Goal: Task Accomplishment & Management: Use online tool/utility

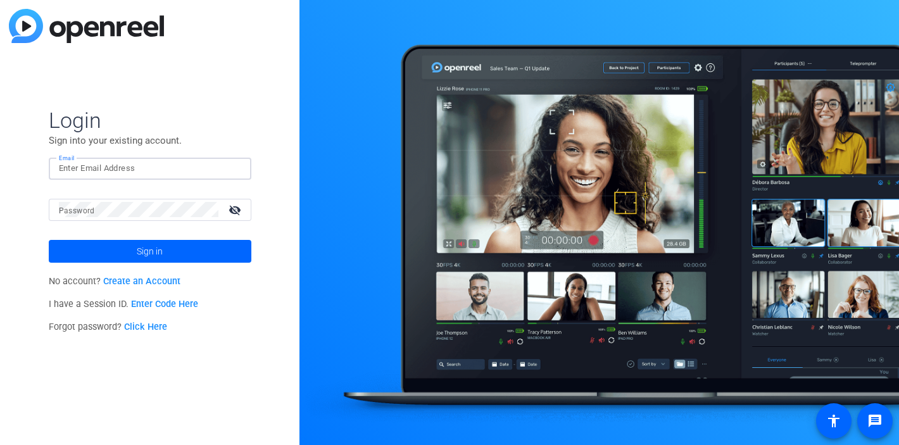
click at [215, 173] on input "Email" at bounding box center [150, 168] width 182 height 15
click at [234, 167] on img at bounding box center [230, 168] width 9 height 15
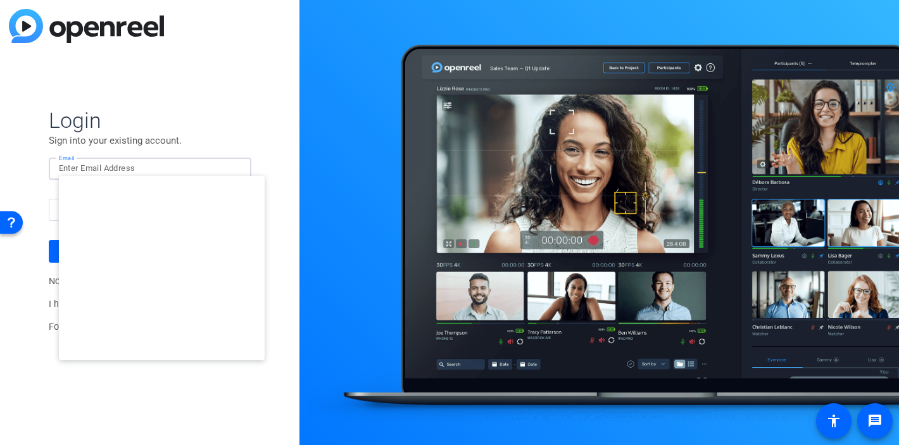
type input "[EMAIL_ADDRESS][DOMAIN_NAME]"
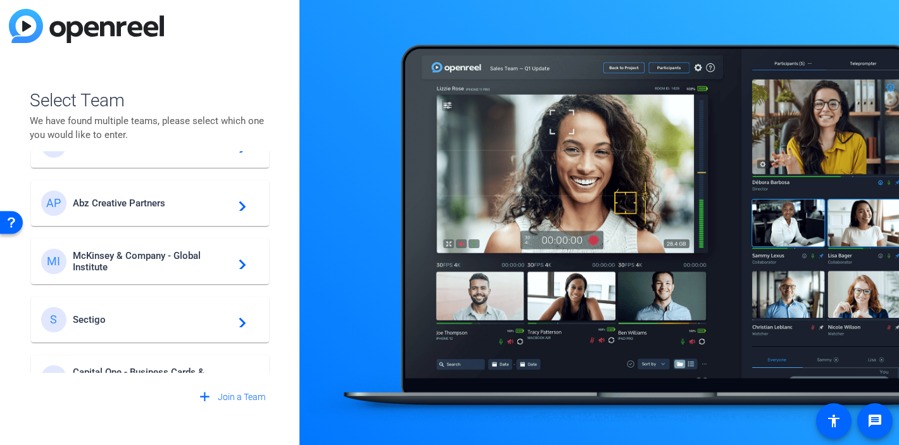
scroll to position [421, 0]
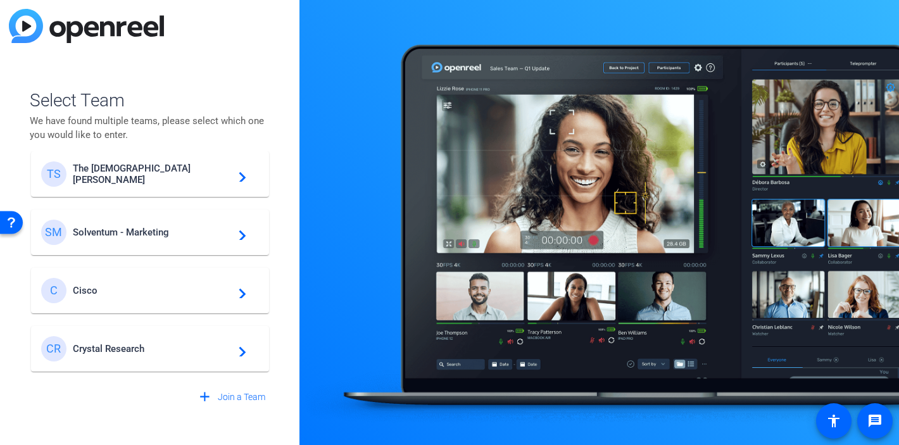
click at [149, 340] on div "CR Crystal Research navigate_next" at bounding box center [150, 348] width 218 height 25
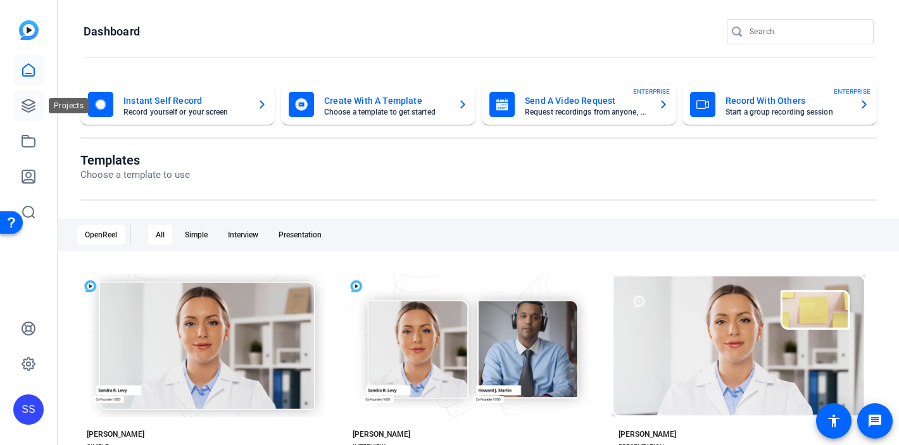
click at [32, 104] on icon at bounding box center [28, 105] width 13 height 13
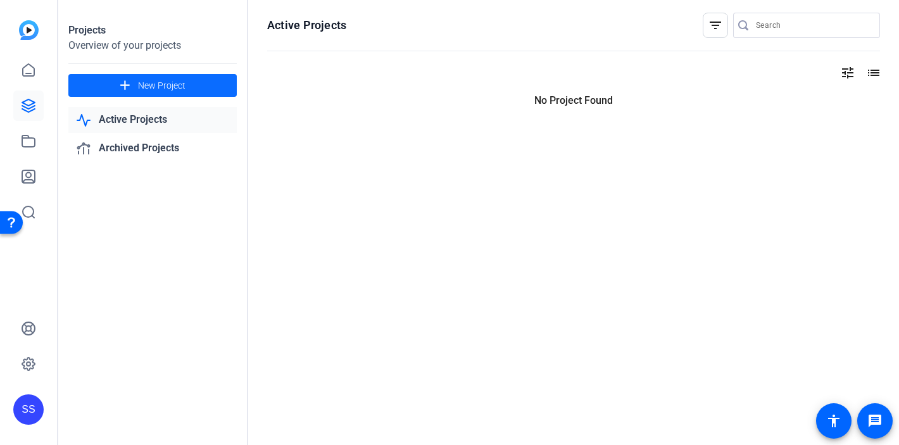
click at [167, 84] on span "New Project" at bounding box center [161, 85] width 47 height 13
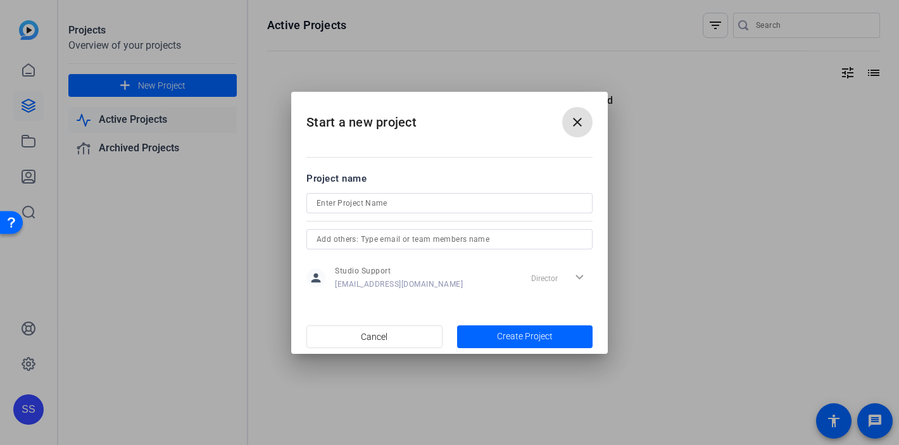
click at [409, 206] on input at bounding box center [449, 203] width 266 height 15
type input "First project"
click at [523, 333] on span "Create Project" at bounding box center [525, 336] width 56 height 13
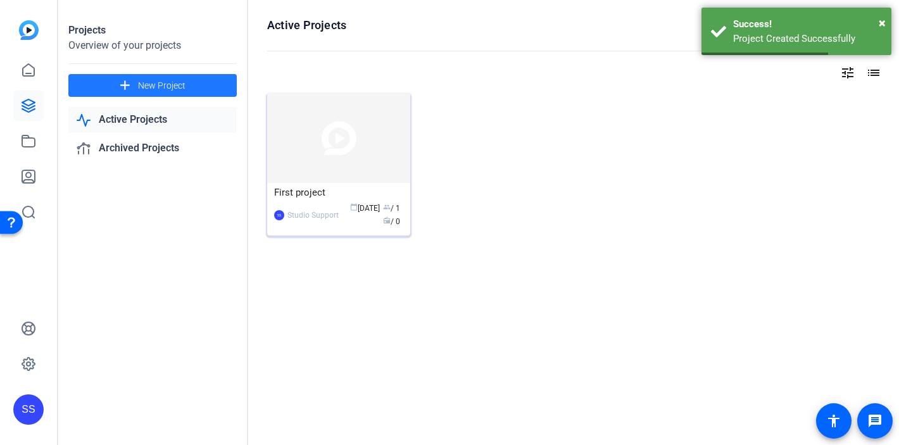
click at [293, 190] on div "First project" at bounding box center [338, 192] width 129 height 19
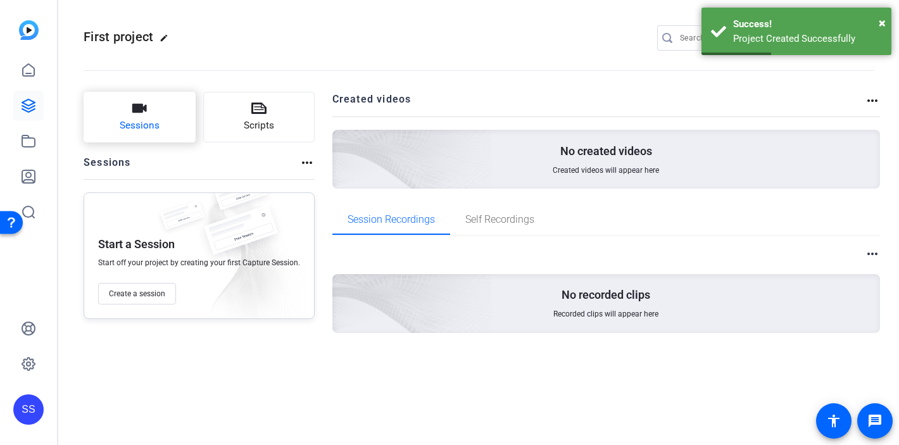
click at [132, 115] on icon "button" at bounding box center [139, 108] width 15 height 15
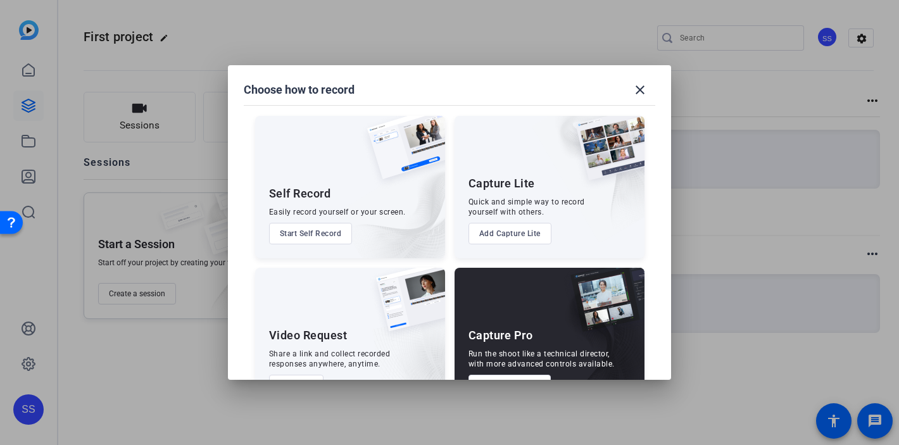
scroll to position [43, 0]
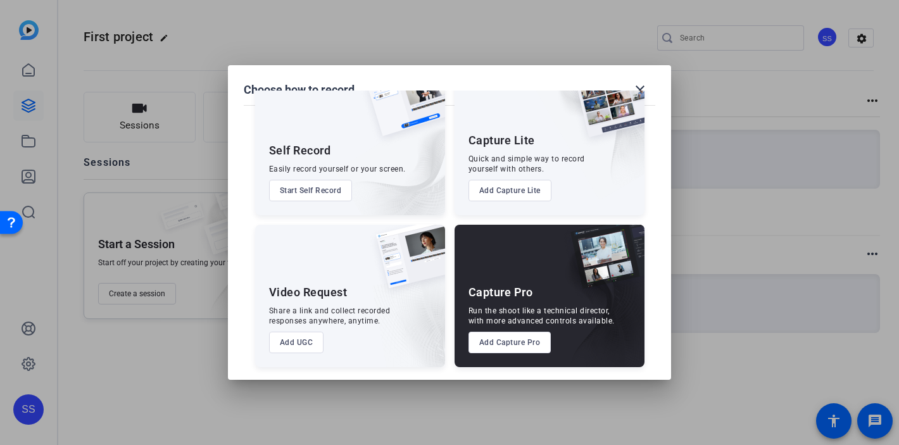
click at [525, 349] on button "Add Capture Pro" at bounding box center [509, 343] width 83 height 22
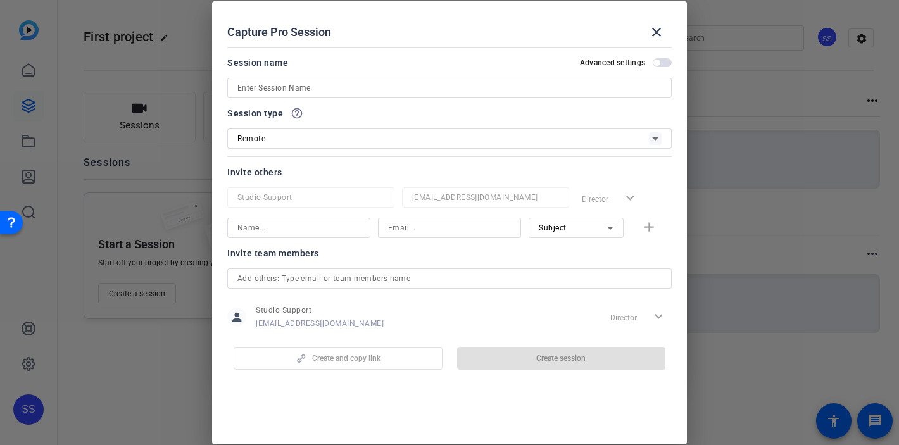
click at [319, 84] on input at bounding box center [449, 87] width 424 height 15
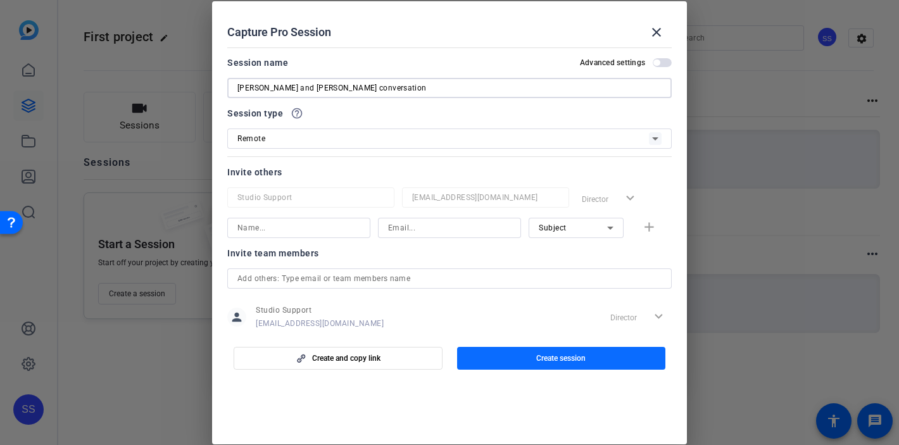
type input "[PERSON_NAME] and [PERSON_NAME] conversation"
click at [569, 359] on span "Create session" at bounding box center [560, 358] width 49 height 10
